Goal: Information Seeking & Learning: Compare options

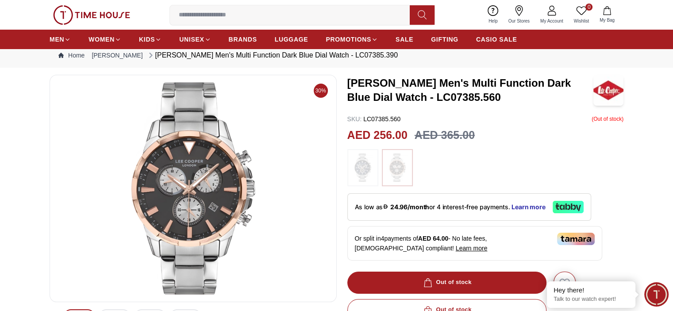
scroll to position [23, 0]
click at [369, 165] on img at bounding box center [363, 167] width 22 height 28
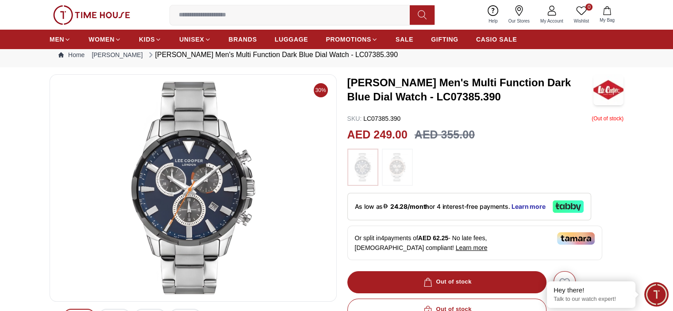
click at [399, 176] on img at bounding box center [397, 167] width 22 height 28
